Goal: Transaction & Acquisition: Purchase product/service

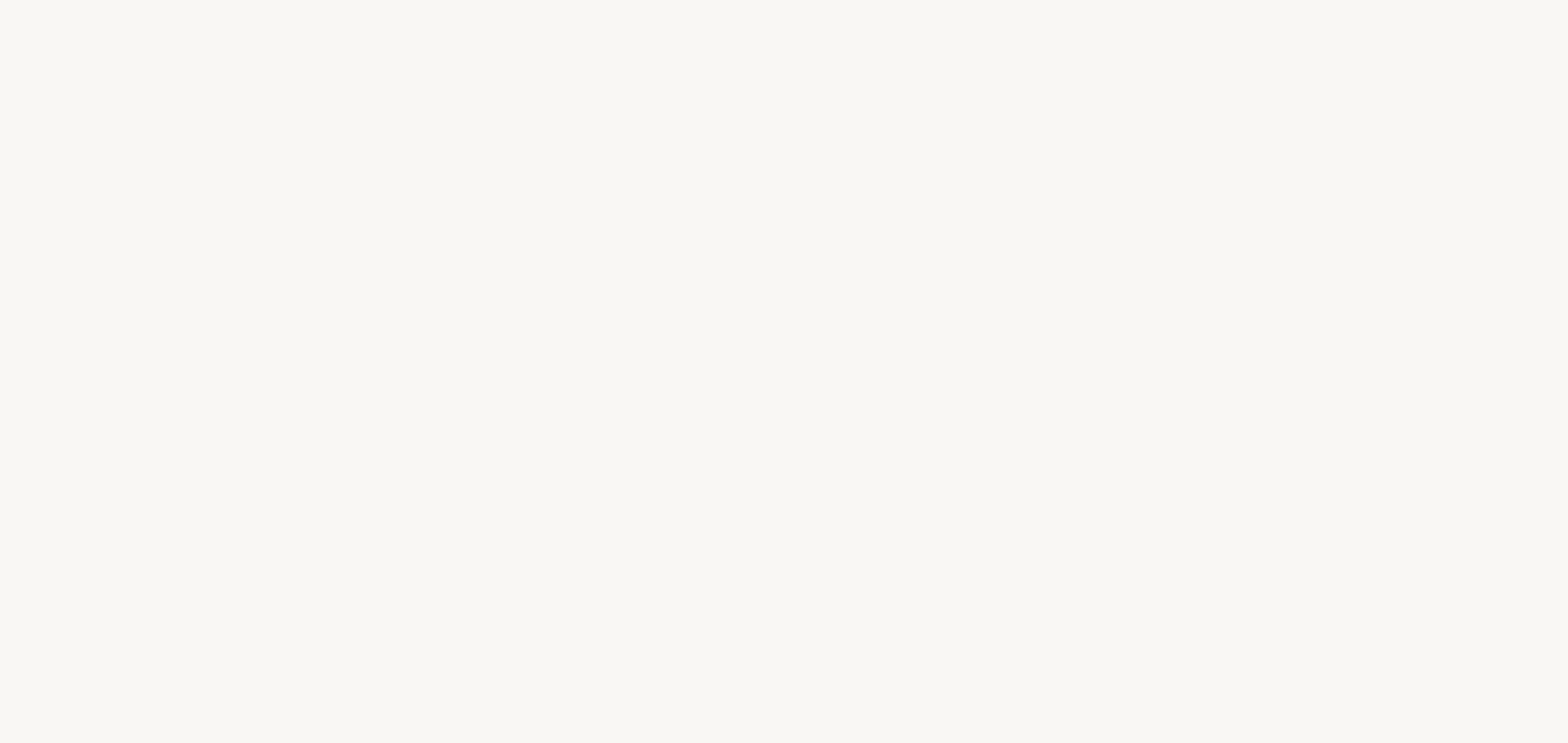
select select "DE"
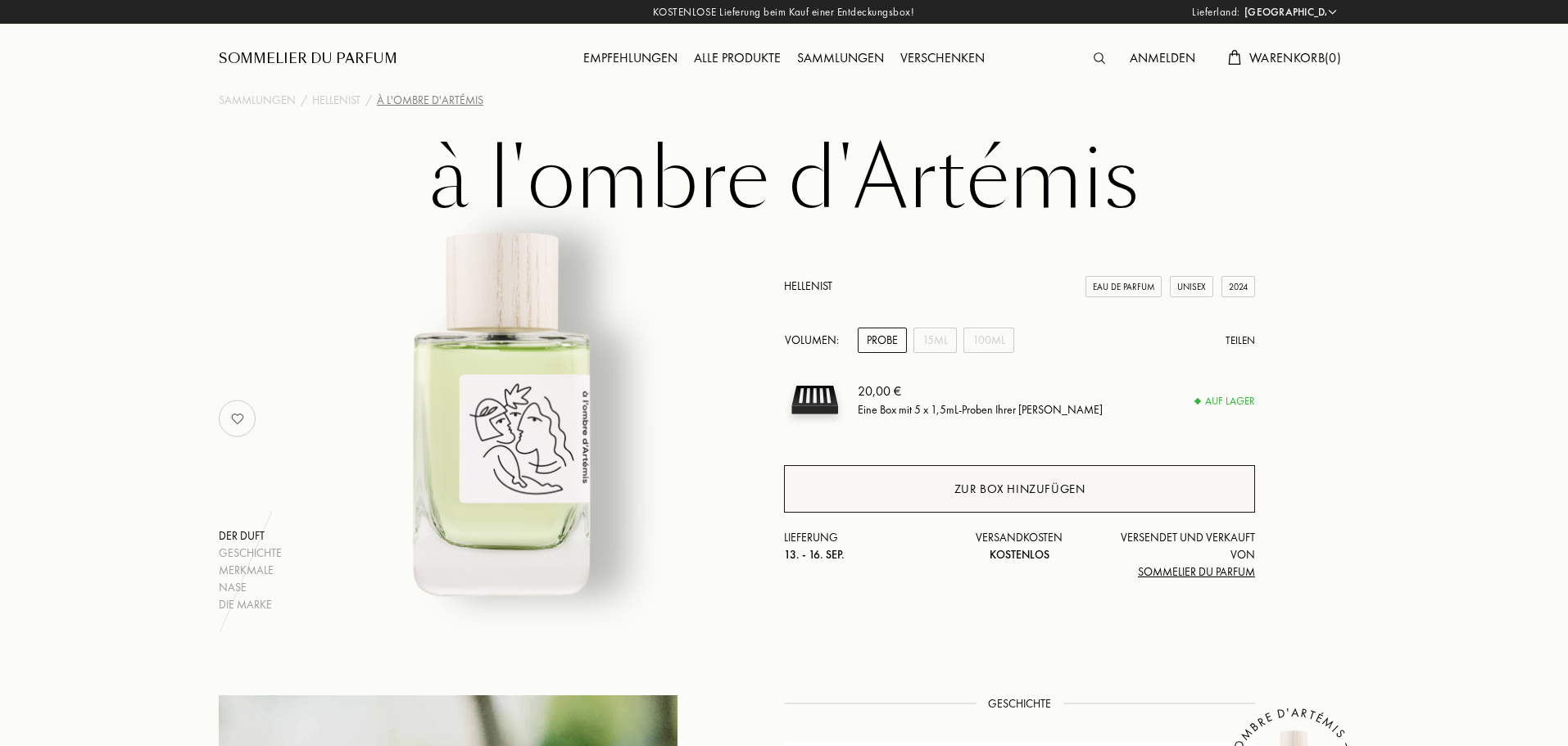
click at [949, 502] on div "Zur Box hinzufügen" at bounding box center [1019, 489] width 471 height 47
click at [1095, 61] on img at bounding box center [1100, 58] width 11 height 11
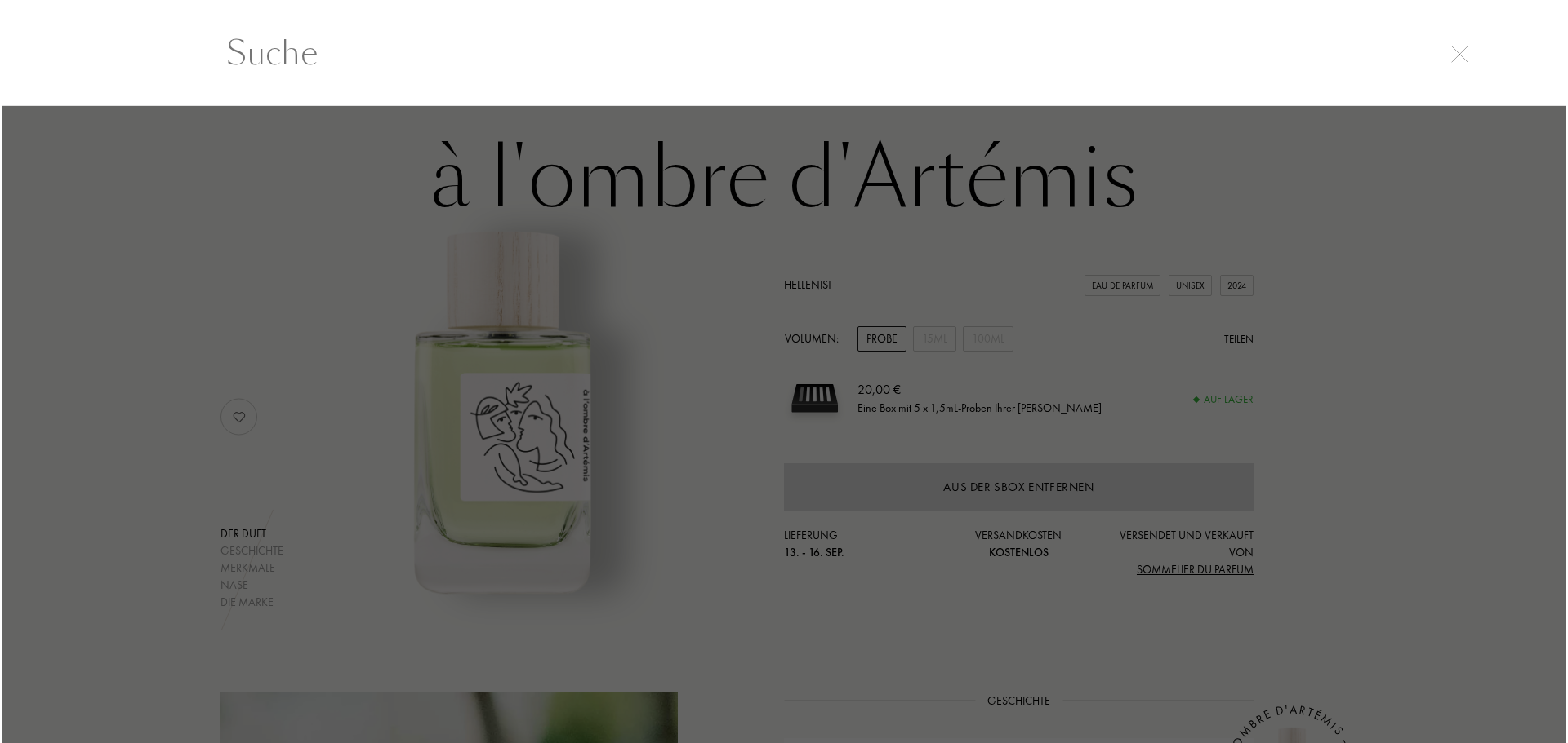
scroll to position [1, 0]
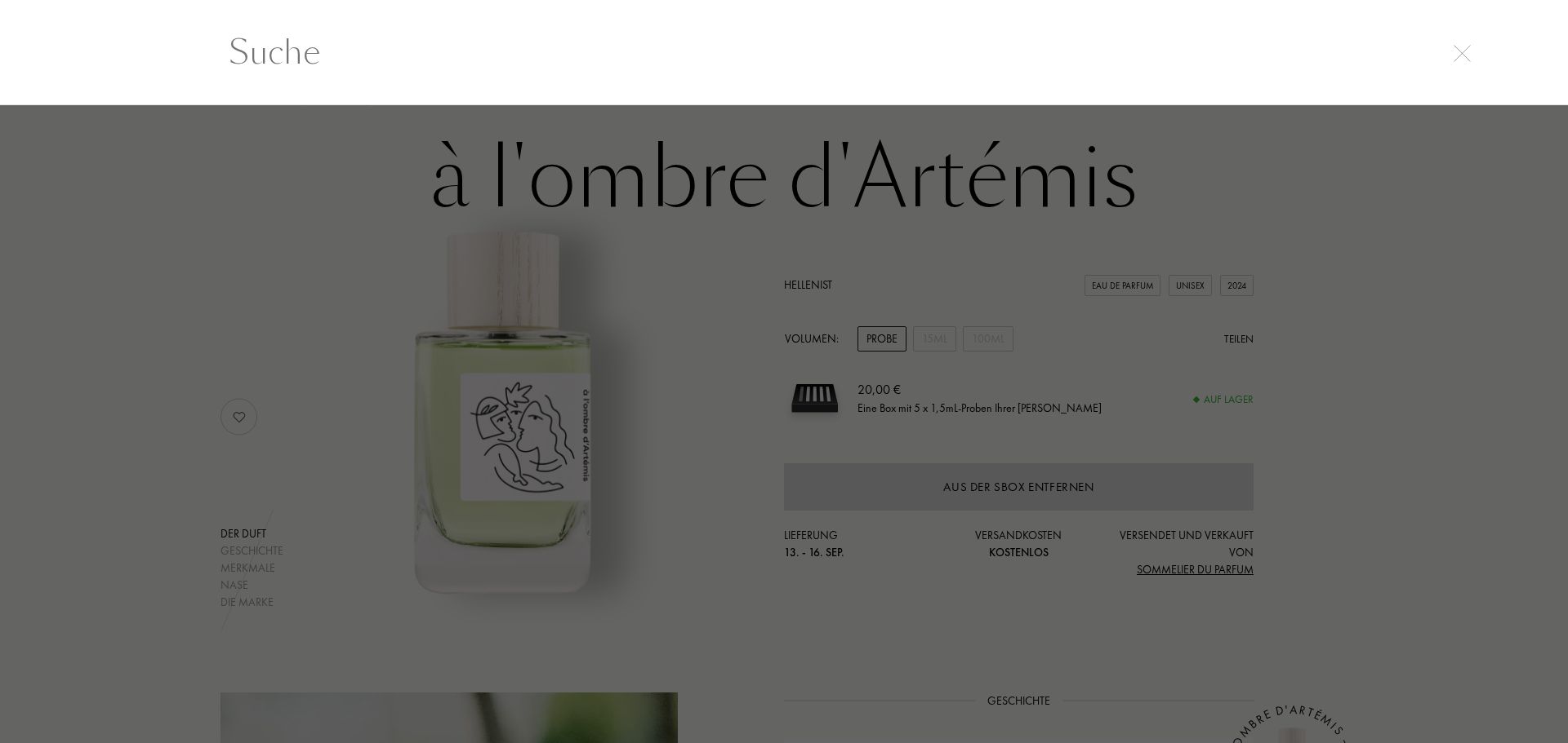
click at [412, 51] on input "text" at bounding box center [783, 52] width 1176 height 49
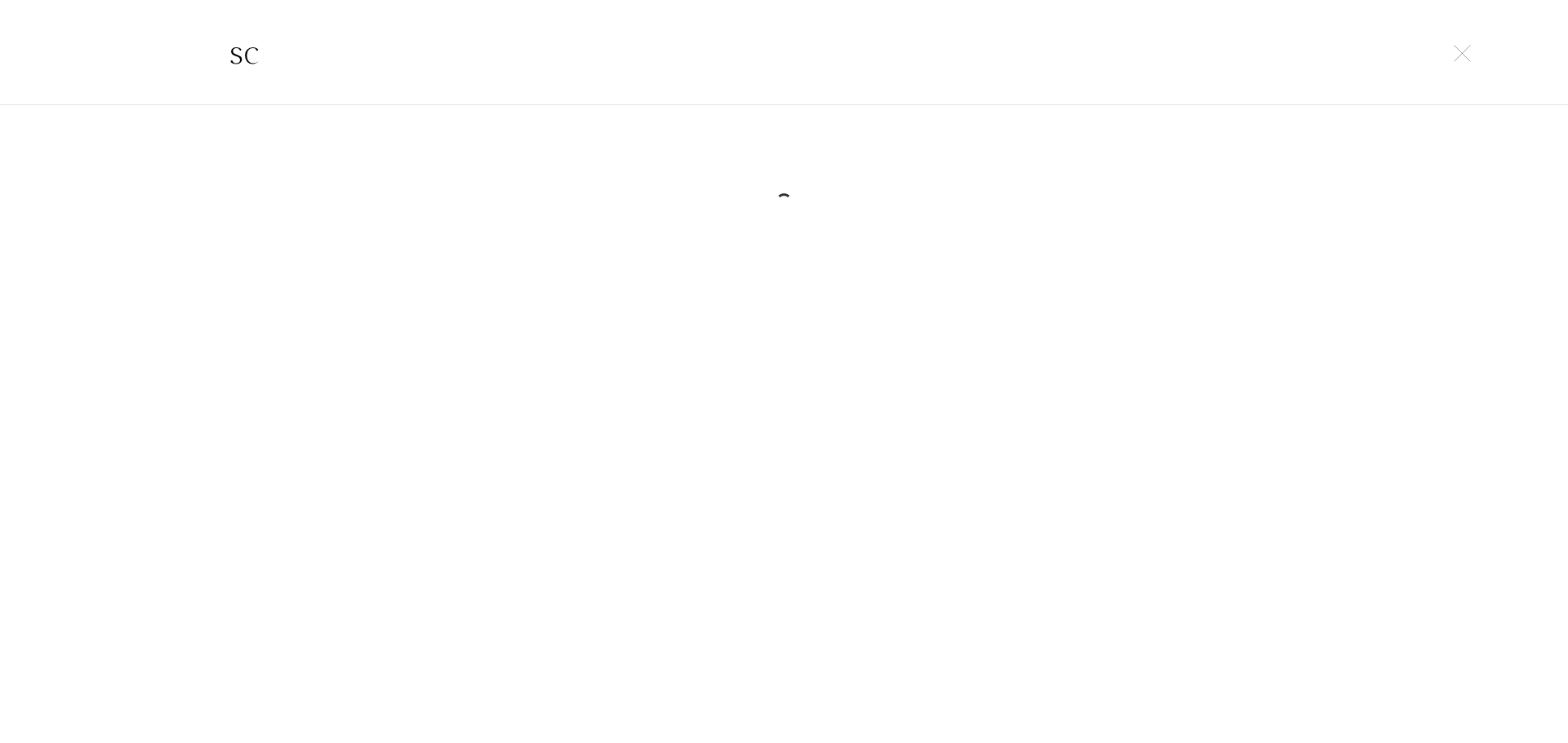
type input "s"
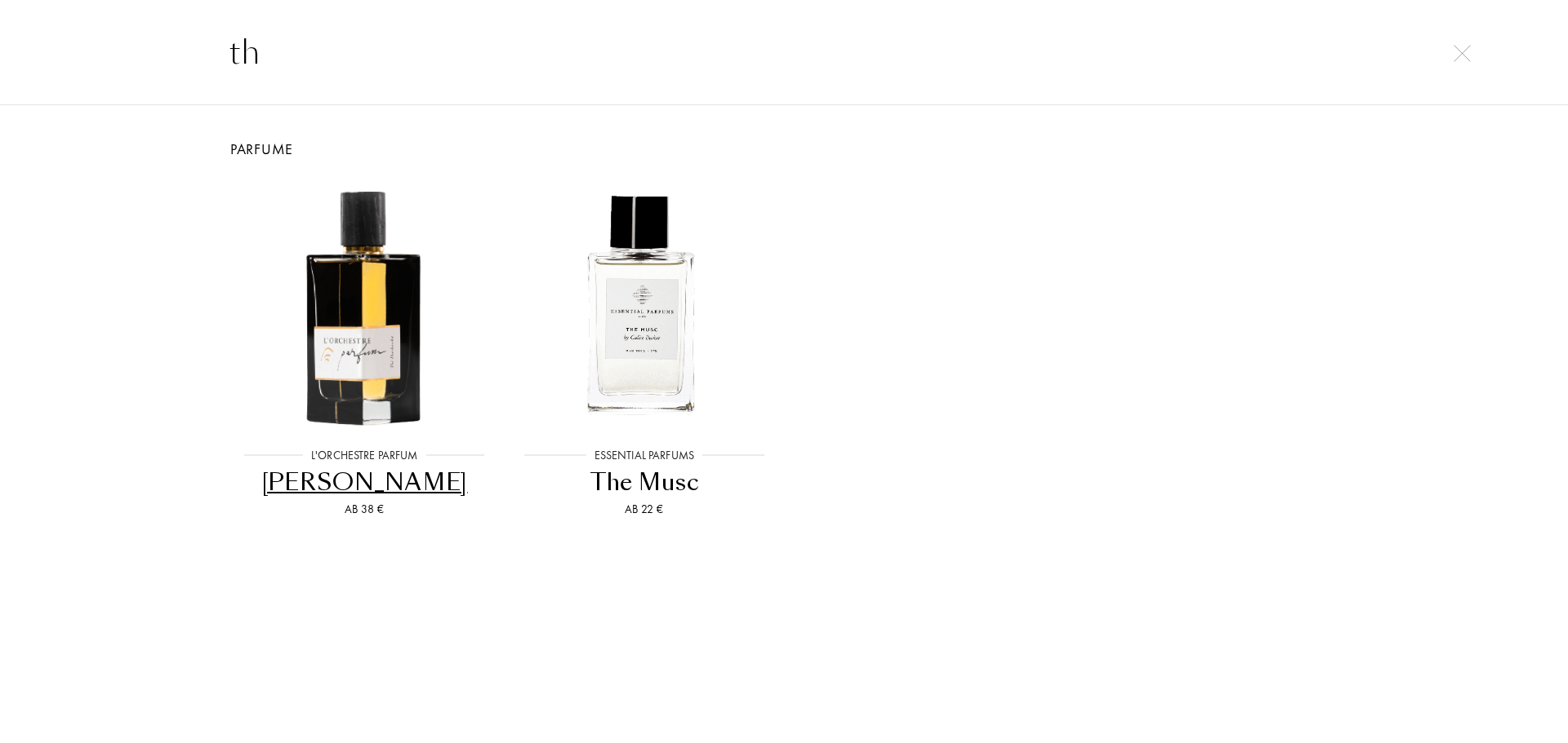
type input "t"
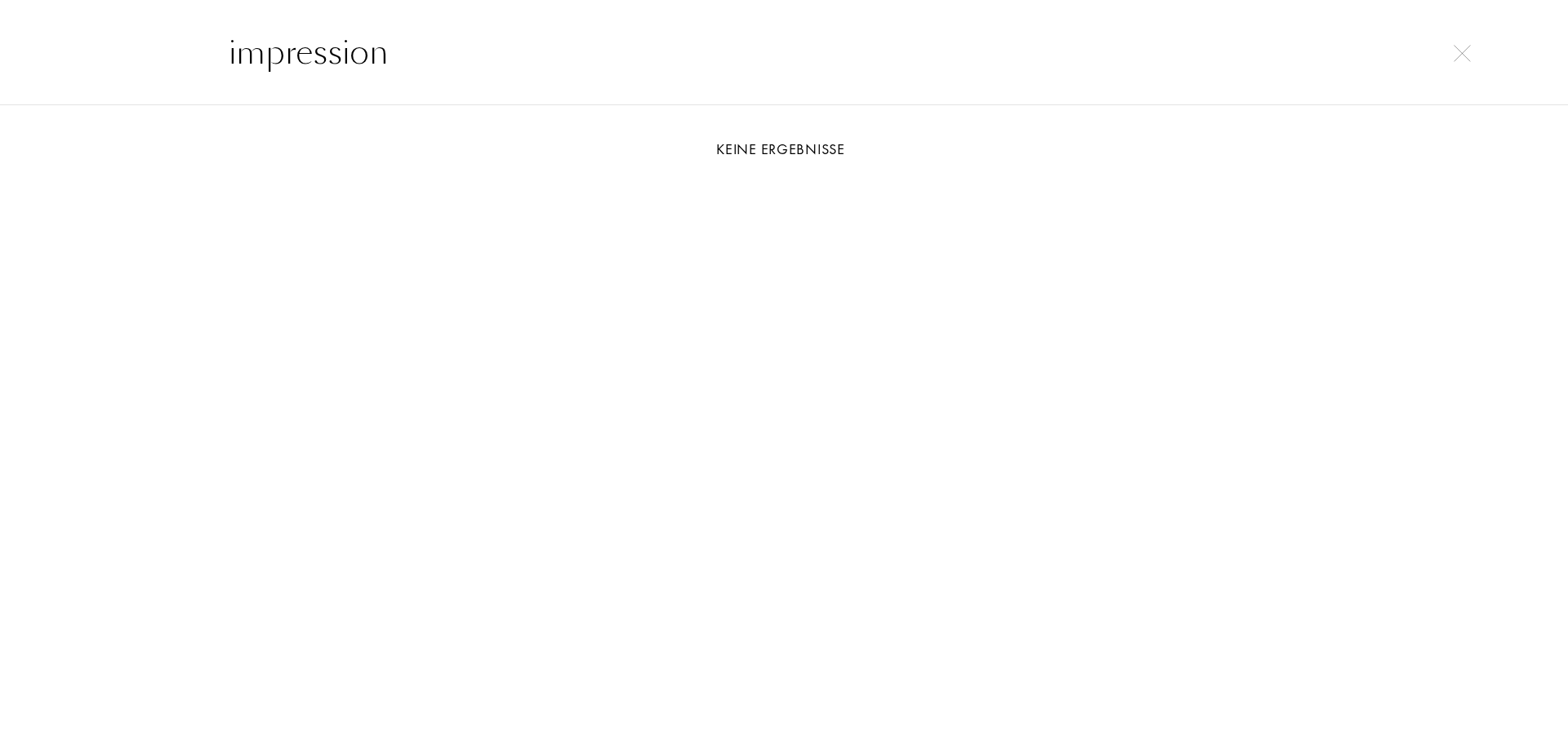
drag, startPoint x: 452, startPoint y: 56, endPoint x: 130, endPoint y: 67, distance: 322.2
click at [130, 67] on div "impression" at bounding box center [784, 52] width 1568 height 106
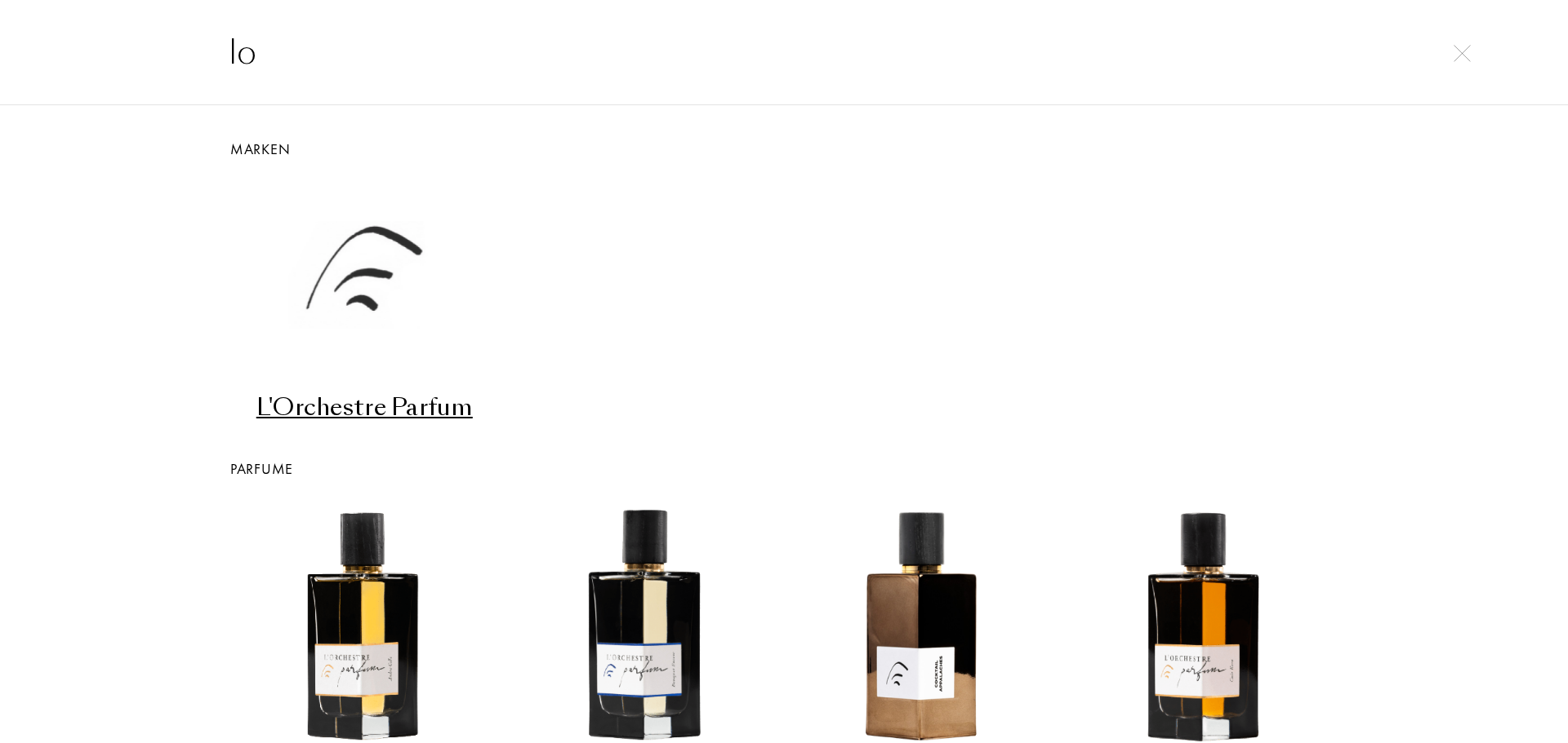
type input "lo"
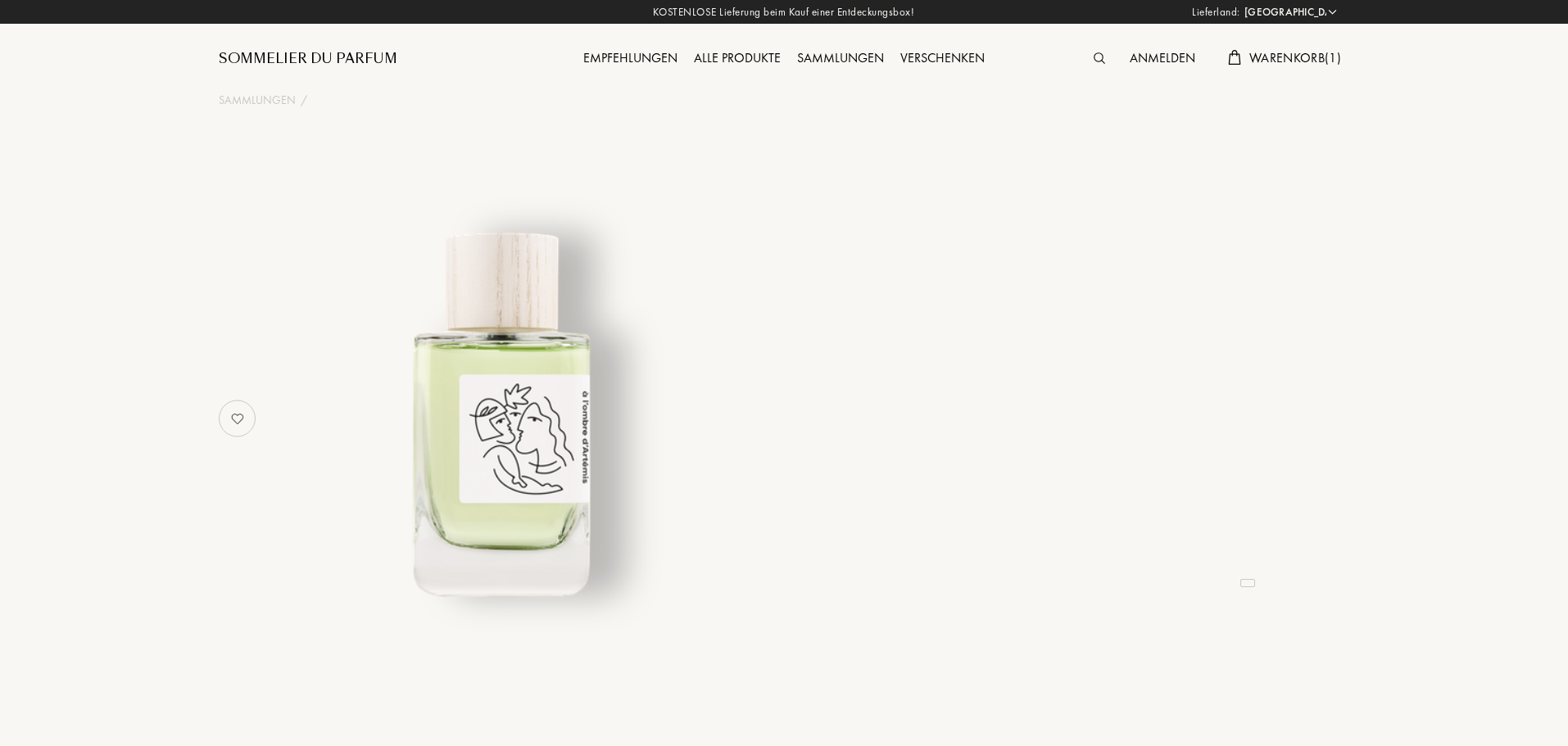
select select "DE"
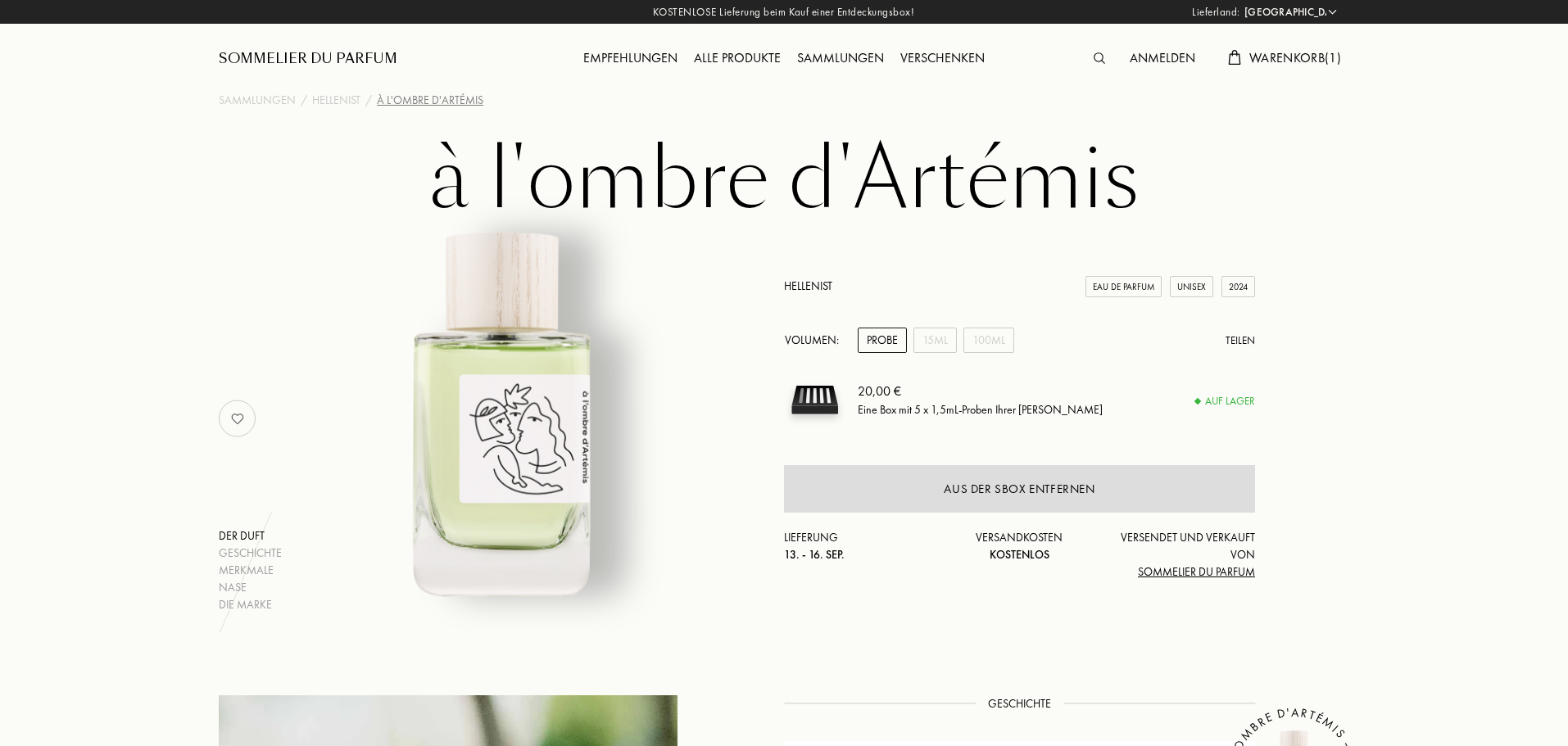
click at [1304, 60] on span "Warenkorb ( 1 )" at bounding box center [1295, 57] width 92 height 18
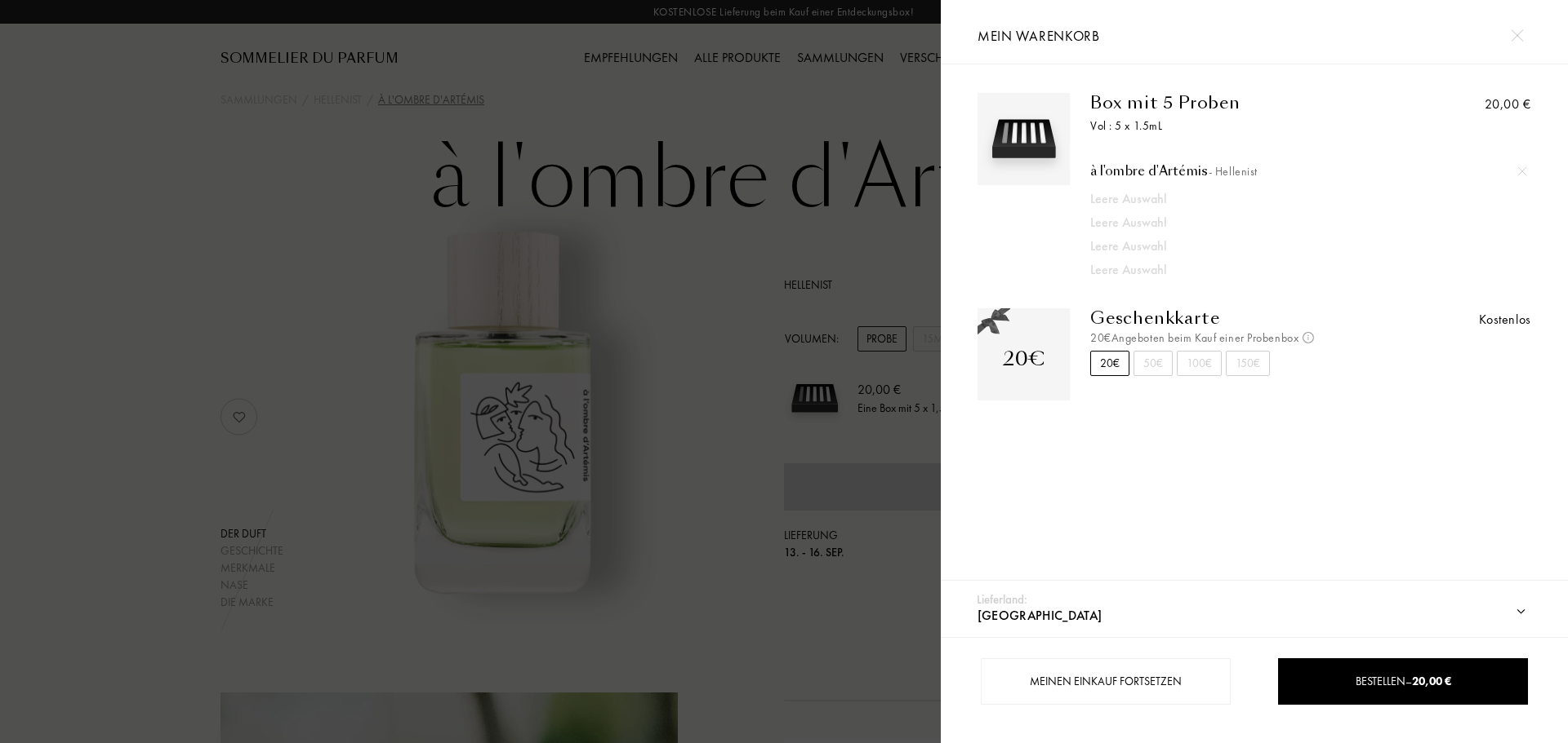
click at [467, 113] on div at bounding box center [470, 372] width 941 height 743
